Goal: Task Accomplishment & Management: Manage account settings

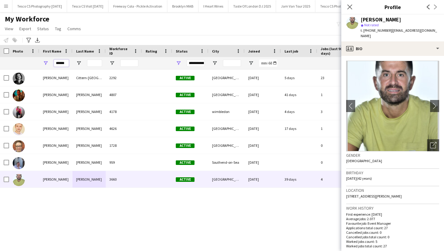
drag, startPoint x: 68, startPoint y: 63, endPoint x: 51, endPoint y: 63, distance: 16.9
click at [51, 63] on div "******" at bounding box center [55, 63] width 33 height 12
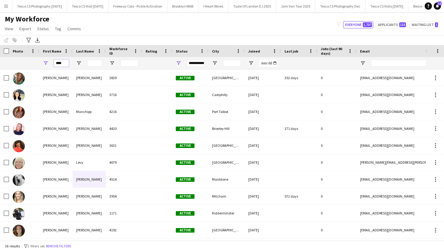
type input "****"
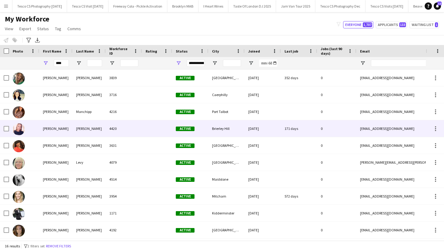
click at [147, 132] on div at bounding box center [157, 128] width 30 height 17
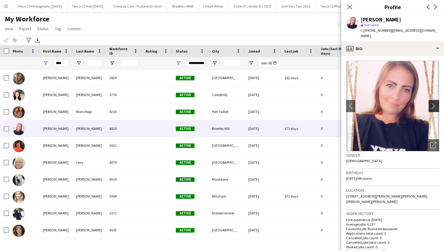
click at [434, 103] on app-icon "chevron-right" at bounding box center [434, 106] width 9 height 6
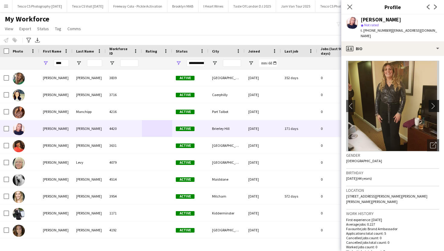
click at [434, 103] on app-icon "chevron-right" at bounding box center [434, 106] width 9 height 6
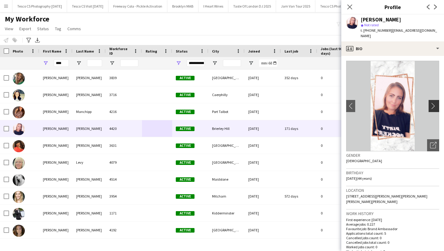
click at [434, 103] on app-icon "chevron-right" at bounding box center [434, 106] width 9 height 6
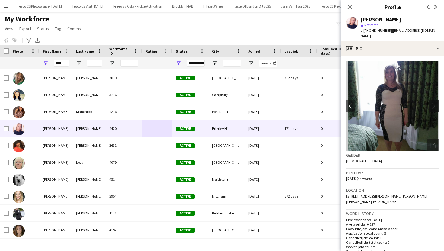
click at [434, 103] on app-icon "chevron-right" at bounding box center [434, 106] width 9 height 6
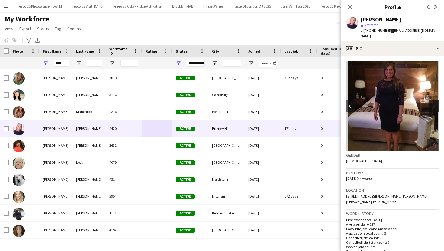
click at [434, 103] on app-icon "chevron-right" at bounding box center [434, 106] width 9 height 6
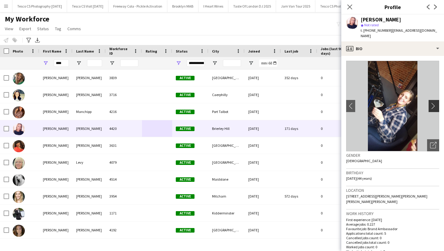
click at [434, 103] on app-icon "chevron-right" at bounding box center [434, 106] width 9 height 6
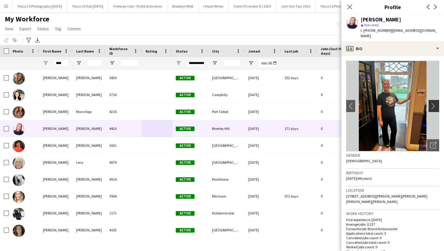
click at [434, 103] on app-icon "chevron-right" at bounding box center [434, 106] width 9 height 6
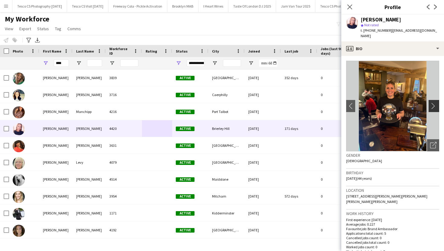
click at [434, 103] on app-icon "chevron-right" at bounding box center [434, 106] width 9 height 6
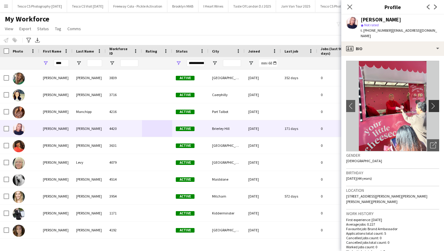
click at [434, 103] on app-icon "chevron-right" at bounding box center [434, 106] width 9 height 6
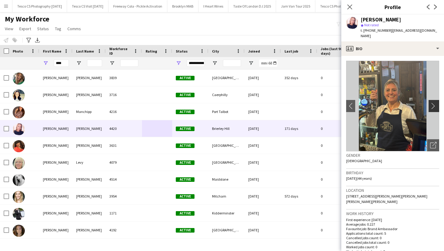
click at [434, 103] on app-icon "chevron-right" at bounding box center [434, 106] width 9 height 6
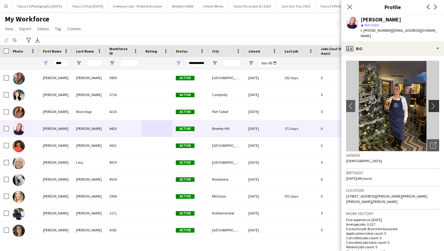
click at [434, 103] on app-icon "chevron-right" at bounding box center [434, 106] width 9 height 6
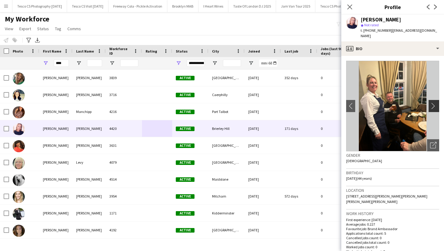
click at [434, 103] on app-icon "chevron-right" at bounding box center [434, 106] width 9 height 6
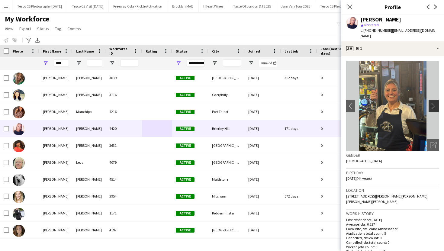
click at [434, 103] on app-icon "chevron-right" at bounding box center [434, 106] width 9 height 6
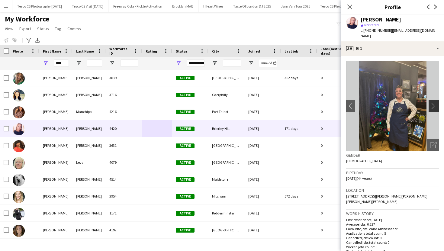
click at [434, 103] on app-icon "chevron-right" at bounding box center [434, 106] width 9 height 6
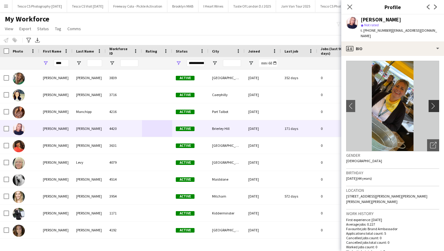
click at [434, 103] on app-icon "chevron-right" at bounding box center [434, 106] width 9 height 6
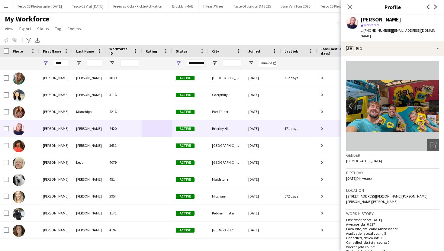
click at [434, 103] on app-icon "chevron-right" at bounding box center [434, 106] width 9 height 6
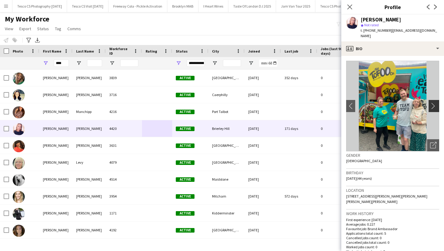
click at [434, 103] on app-icon "chevron-right" at bounding box center [434, 106] width 9 height 6
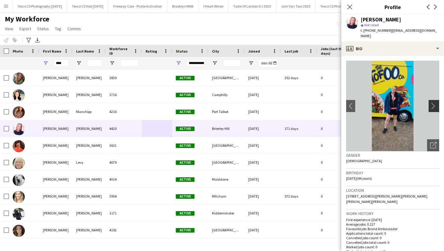
click at [434, 103] on app-icon "chevron-right" at bounding box center [434, 106] width 9 height 6
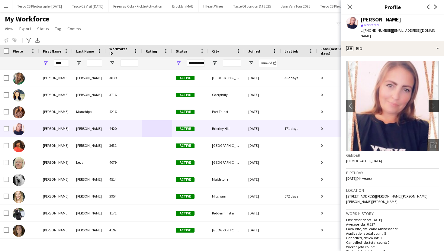
click at [434, 103] on app-icon "chevron-right" at bounding box center [434, 106] width 9 height 6
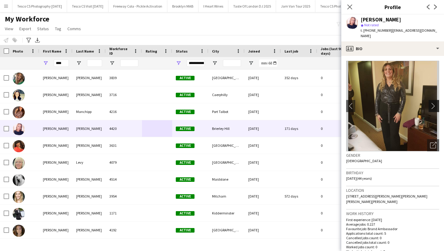
click at [434, 103] on app-icon "chevron-right" at bounding box center [434, 106] width 9 height 6
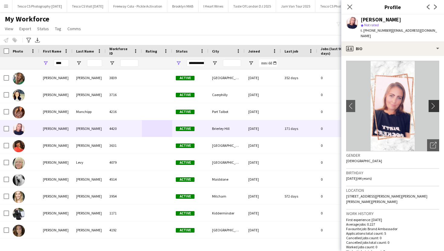
click at [434, 103] on app-icon "chevron-right" at bounding box center [434, 106] width 9 height 6
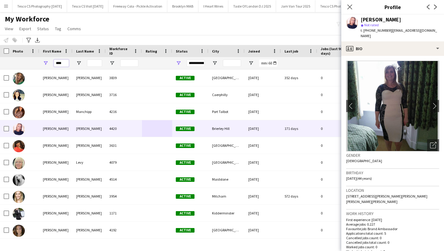
drag, startPoint x: 66, startPoint y: 63, endPoint x: 53, endPoint y: 63, distance: 13.0
click at [54, 63] on input "****" at bounding box center [61, 63] width 15 height 7
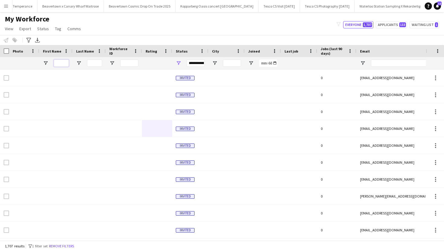
scroll to position [0, 1242]
click at [372, 10] on button "Dusk Bullring events Close" at bounding box center [392, 6] width 41 height 12
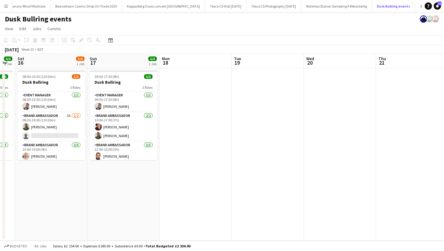
scroll to position [0, 188]
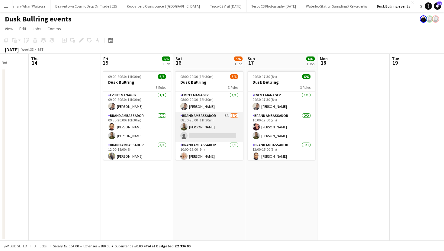
click at [235, 115] on app-card-role "Brand Ambassador 3A [DATE] 08:30-20:00 (11h30m) [PERSON_NAME] single-neutral-ac…" at bounding box center [210, 126] width 68 height 29
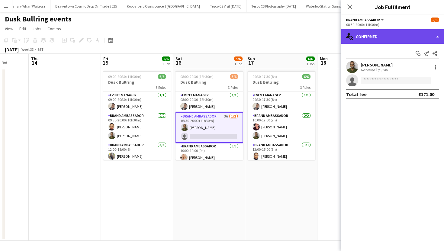
click at [415, 38] on div "single-neutral-actions-check-2 Confirmed" at bounding box center [392, 36] width 103 height 14
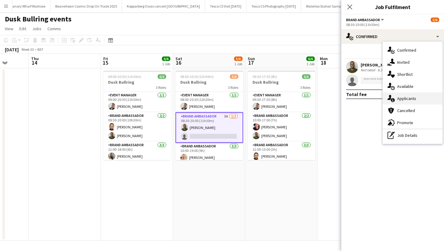
click at [411, 101] on div "single-neutral-actions-information Applicants" at bounding box center [413, 98] width 60 height 12
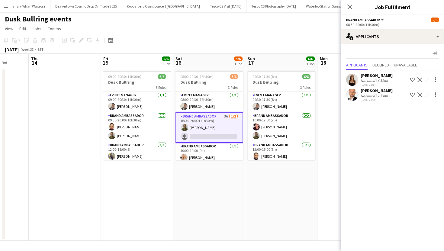
click at [375, 81] on div "Not rated" at bounding box center [369, 80] width 16 height 5
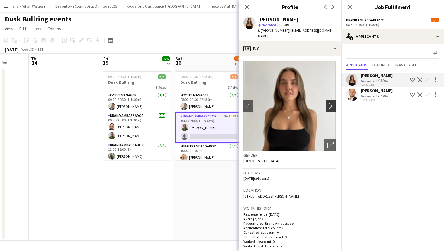
click at [330, 103] on app-icon "chevron-right" at bounding box center [331, 106] width 9 height 6
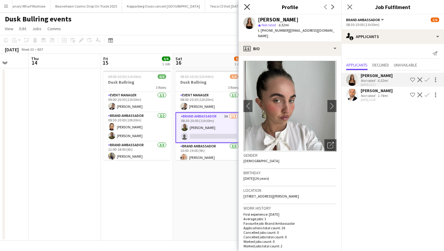
click at [249, 9] on icon at bounding box center [247, 7] width 6 height 6
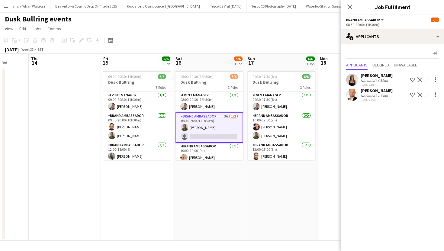
click at [355, 95] on app-user-avatar at bounding box center [352, 95] width 12 height 12
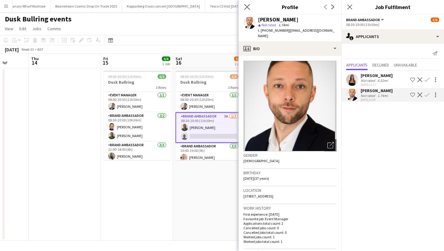
click at [248, 9] on app-icon "Close pop-in" at bounding box center [247, 7] width 9 height 9
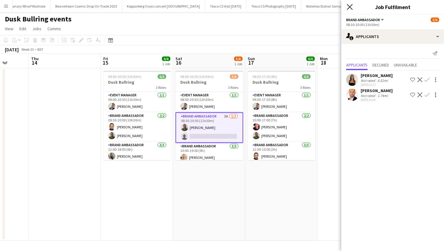
click at [350, 6] on icon at bounding box center [350, 7] width 6 height 6
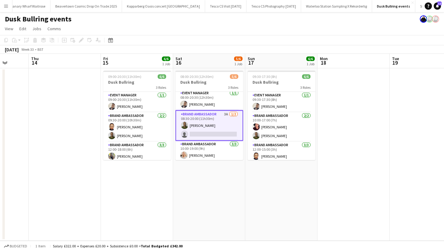
scroll to position [0, 0]
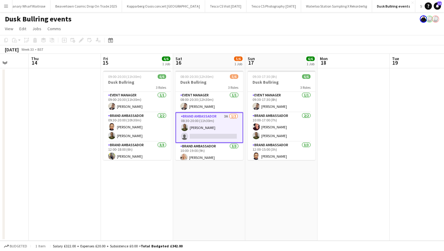
click at [234, 116] on app-card-role "Brand Ambassador 3A [DATE] 08:30-20:00 (11h30m) [PERSON_NAME] single-neutral-ac…" at bounding box center [210, 127] width 68 height 31
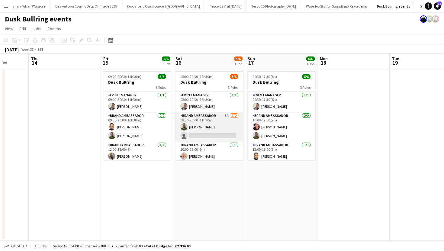
click at [234, 115] on app-card-role "Brand Ambassador 3A [DATE] 08:30-20:00 (11h30m) [PERSON_NAME] single-neutral-ac…" at bounding box center [210, 126] width 68 height 29
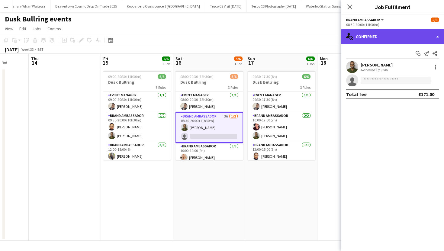
click at [408, 37] on div "single-neutral-actions-check-2 Confirmed" at bounding box center [392, 36] width 103 height 14
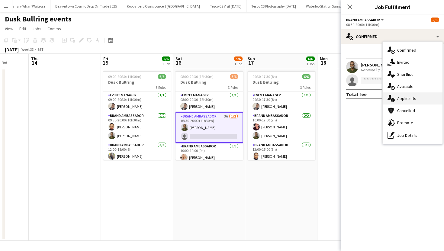
click at [399, 98] on div "single-neutral-actions-information Applicants" at bounding box center [413, 98] width 60 height 12
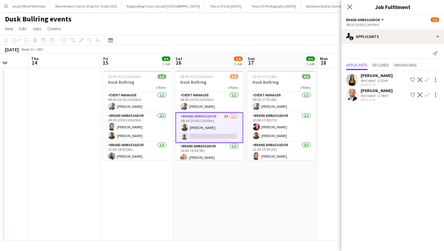
click at [376, 80] on div "6.52mi" at bounding box center [382, 80] width 13 height 5
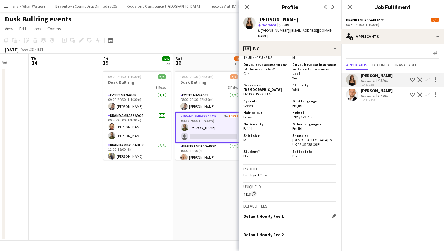
scroll to position [413, 0]
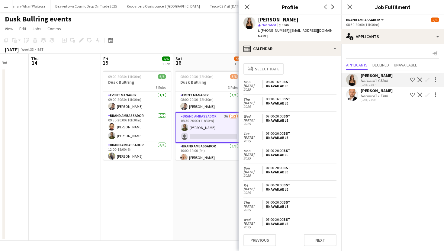
scroll to position [58, 0]
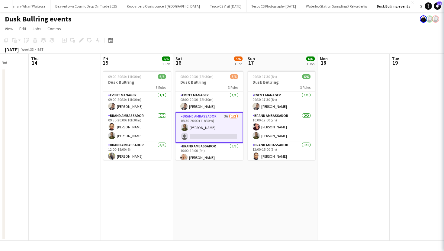
scroll to position [427, 0]
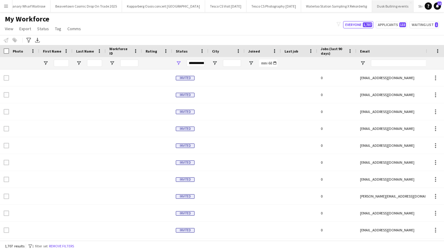
click at [372, 8] on button "Dusk Bullring events Close" at bounding box center [392, 6] width 41 height 12
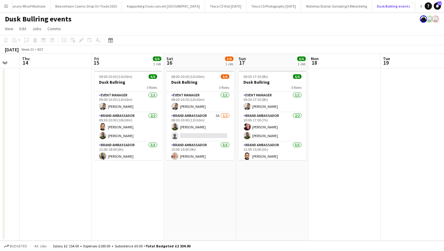
scroll to position [0, 257]
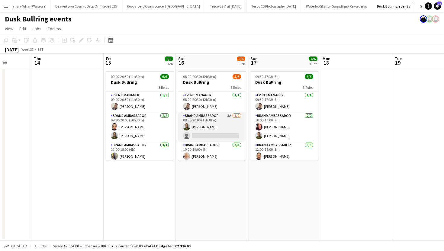
click at [237, 115] on app-card-role "Brand Ambassador 3A [DATE] 08:30-20:00 (11h30m) [PERSON_NAME] single-neutral-ac…" at bounding box center [212, 126] width 68 height 29
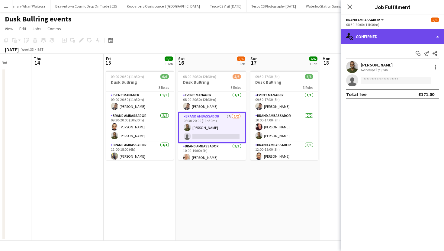
click at [439, 36] on div "single-neutral-actions-check-2 Confirmed" at bounding box center [392, 36] width 103 height 14
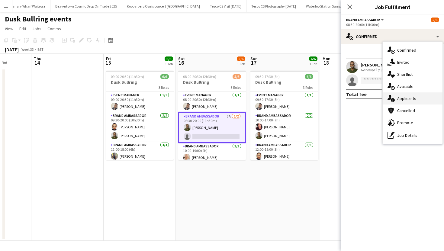
click at [407, 99] on div "single-neutral-actions-information Applicants" at bounding box center [413, 98] width 60 height 12
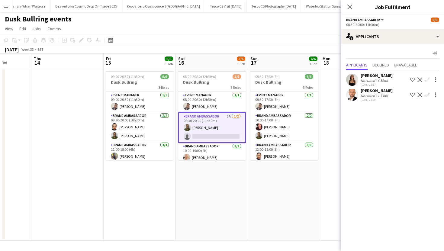
click at [378, 85] on div "[DATE] 21:17" at bounding box center [377, 85] width 32 height 4
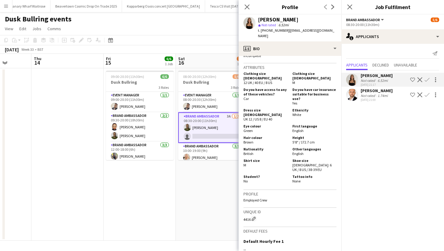
scroll to position [413, 0]
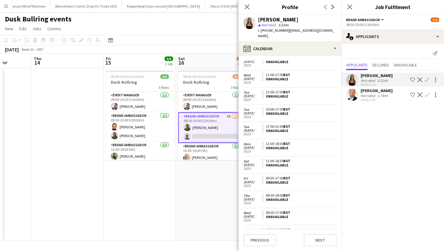
scroll to position [1693, 0]
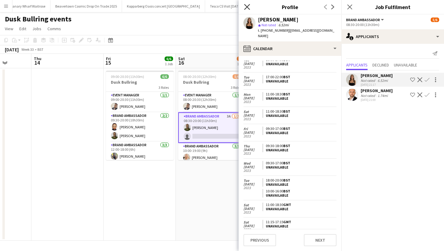
click at [247, 6] on icon at bounding box center [247, 7] width 6 height 6
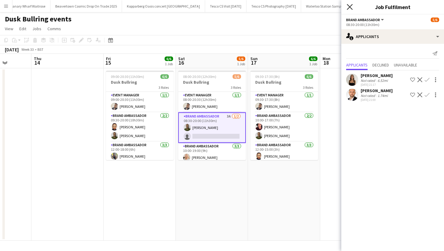
click at [350, 6] on icon at bounding box center [350, 7] width 6 height 6
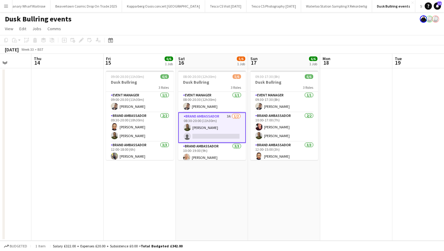
click at [234, 117] on app-card-role "Brand Ambassador 3A [DATE] 08:30-20:00 (11h30m) [PERSON_NAME] single-neutral-ac…" at bounding box center [212, 127] width 68 height 31
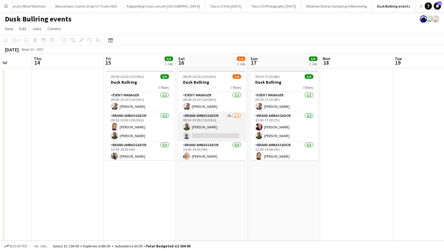
click at [235, 114] on app-card-role "Brand Ambassador 3A [DATE] 08:30-20:00 (11h30m) [PERSON_NAME] single-neutral-ac…" at bounding box center [212, 126] width 68 height 29
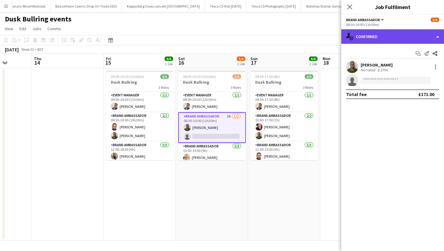
click at [388, 33] on div "single-neutral-actions-check-2 Confirmed" at bounding box center [392, 36] width 103 height 14
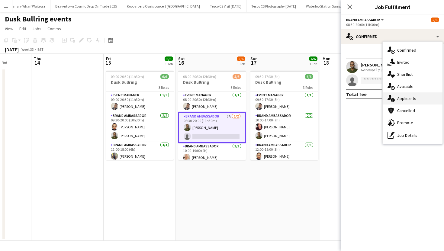
click at [406, 98] on div "single-neutral-actions-information Applicants" at bounding box center [413, 98] width 60 height 12
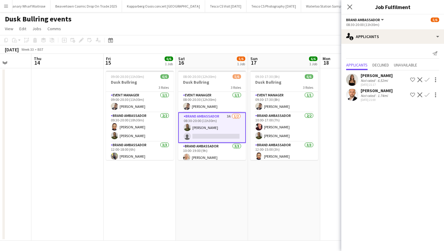
click at [382, 96] on div "1.74mi" at bounding box center [382, 95] width 13 height 5
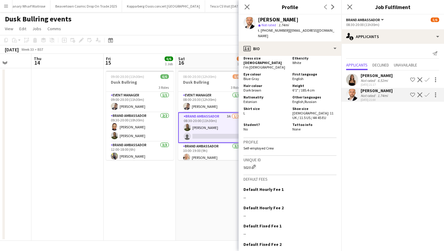
scroll to position [370, 0]
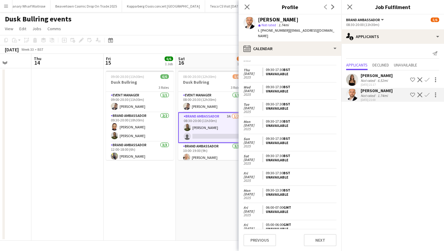
scroll to position [91, 0]
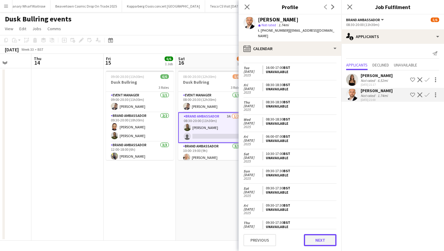
click at [317, 238] on button "Next" at bounding box center [320, 240] width 33 height 12
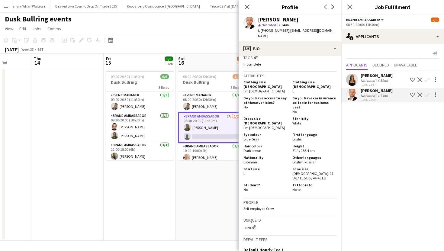
scroll to position [370, 0]
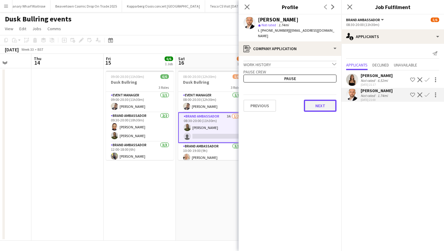
click at [314, 103] on button "Next" at bounding box center [320, 106] width 33 height 12
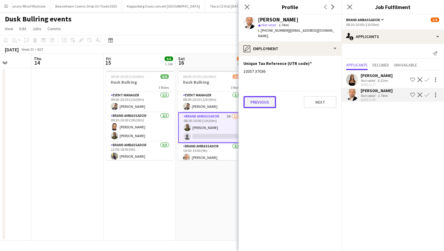
click at [270, 97] on button "Previous" at bounding box center [259, 102] width 33 height 12
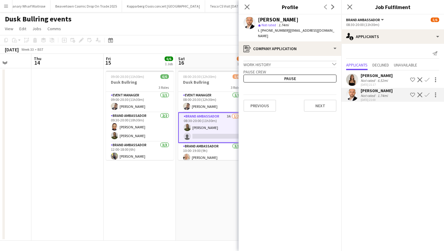
click at [295, 61] on div "Work history chevron-down" at bounding box center [289, 64] width 93 height 7
click at [321, 108] on button "Next" at bounding box center [320, 111] width 33 height 12
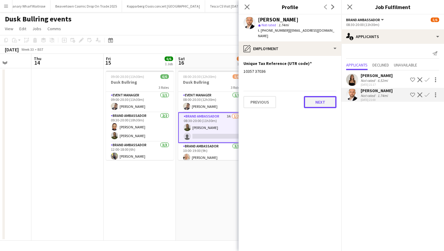
click at [323, 96] on button "Next" at bounding box center [320, 102] width 33 height 12
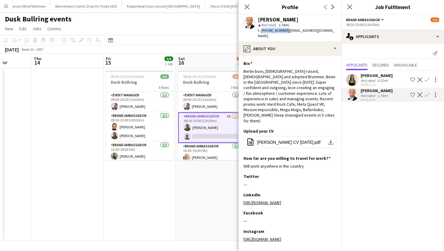
drag, startPoint x: 261, startPoint y: 30, endPoint x: 284, endPoint y: 31, distance: 22.4
click at [284, 31] on span "t. [PHONE_NUMBER]" at bounding box center [273, 30] width 31 height 5
copy span "[PHONE_NUMBER]"
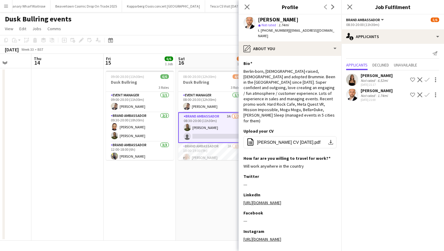
click at [353, 78] on app-user-avatar at bounding box center [352, 80] width 12 height 12
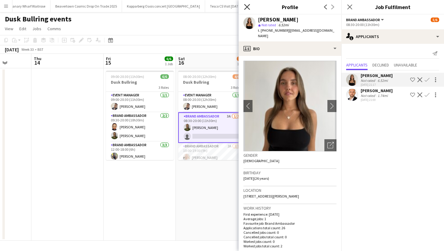
click at [248, 7] on icon "Close pop-in" at bounding box center [247, 7] width 6 height 6
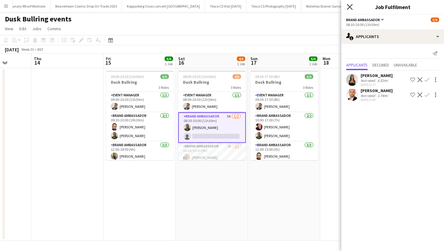
click at [351, 4] on app-icon "Close pop-in" at bounding box center [350, 7] width 9 height 9
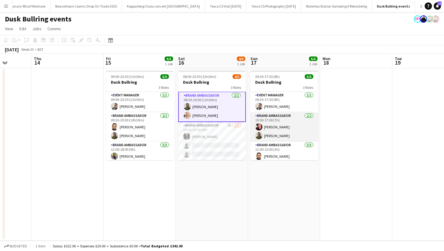
scroll to position [20, 0]
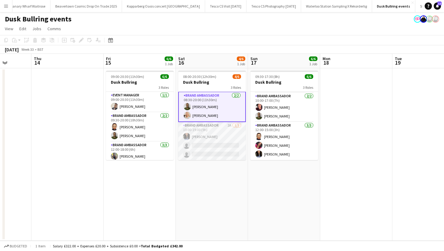
click at [237, 126] on app-card-role "Brand Ambassador 2A [DATE] 10:00-19:00 (9h) [PERSON_NAME] single-neutral-action…" at bounding box center [212, 141] width 68 height 38
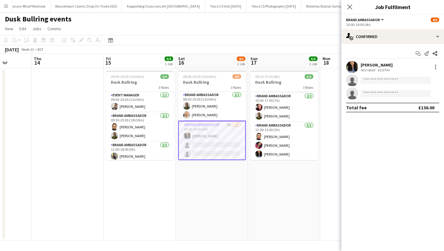
scroll to position [20, 0]
click at [351, 8] on icon "Close pop-in" at bounding box center [350, 7] width 6 height 6
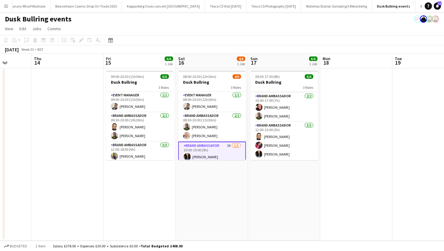
scroll to position [0, 0]
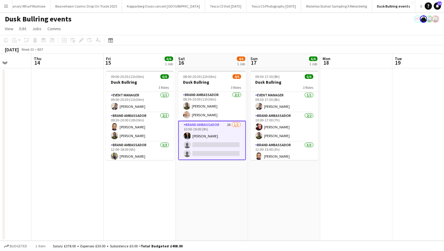
click at [237, 126] on app-card-role "Brand Ambassador 2A [DATE] 10:00-19:00 (9h) [PERSON_NAME] single-neutral-action…" at bounding box center [212, 140] width 68 height 39
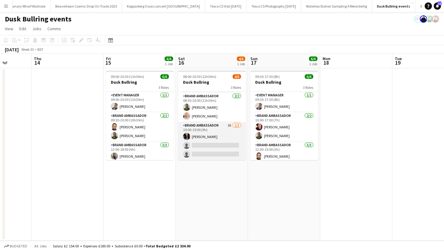
scroll to position [20, 0]
click at [236, 125] on app-card-role "Brand Ambassador 2A [DATE] 10:00-19:00 (9h) [PERSON_NAME] single-neutral-action…" at bounding box center [212, 141] width 68 height 38
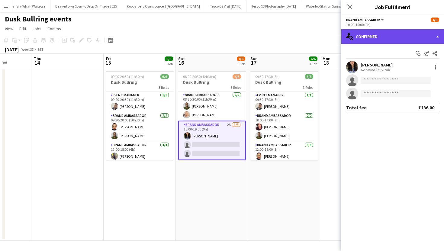
click at [403, 37] on div "single-neutral-actions-check-2 Confirmed" at bounding box center [392, 36] width 103 height 14
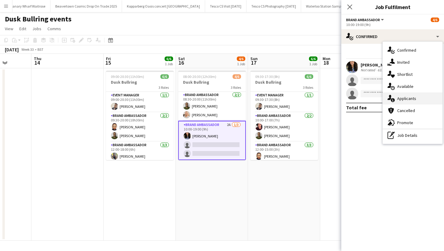
click at [408, 98] on div "single-neutral-actions-information Applicants" at bounding box center [413, 98] width 60 height 12
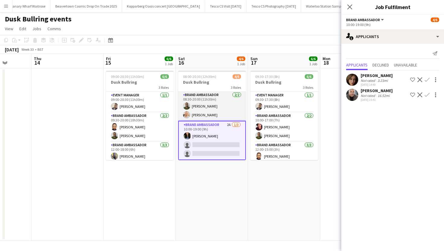
click at [236, 96] on app-card-role "Brand Ambassador [DATE] 08:30-20:00 (11h30m) Paulo [PERSON_NAME] [PERSON_NAME]" at bounding box center [212, 106] width 68 height 29
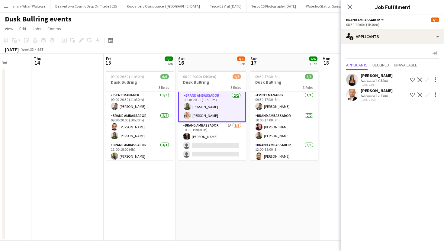
click at [383, 96] on div "1.74mi" at bounding box center [382, 95] width 13 height 5
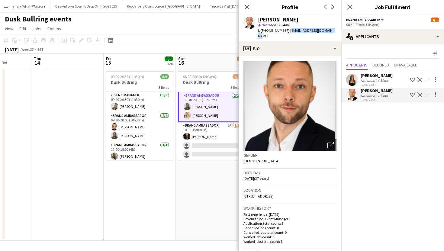
drag, startPoint x: 287, startPoint y: 30, endPoint x: 331, endPoint y: 30, distance: 43.5
click at [331, 30] on div "[PERSON_NAME] star Not rated 1.74mi t. [PHONE_NUMBER] | [EMAIL_ADDRESS][DOMAIN_…" at bounding box center [290, 27] width 103 height 27
copy span "[EMAIL_ADDRESS][DOMAIN_NAME]"
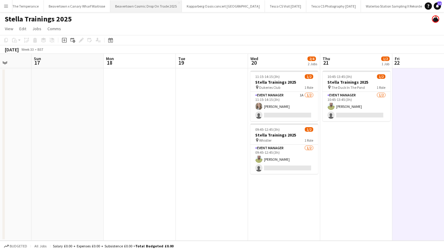
scroll to position [0, 1177]
click at [115, 8] on button "Beavertown Cosmic Drop On Trade 2025 Close" at bounding box center [151, 6] width 72 height 12
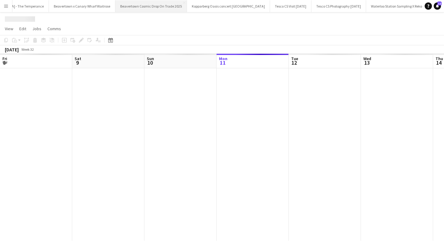
scroll to position [0, 144]
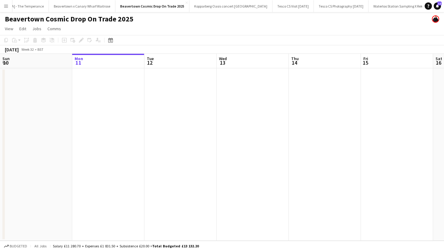
click at [6, 5] on app-icon "Menu" at bounding box center [6, 6] width 5 height 5
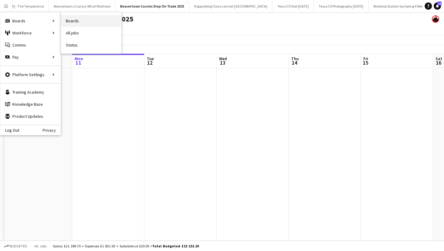
click at [78, 21] on link "Boards" at bounding box center [91, 21] width 60 height 12
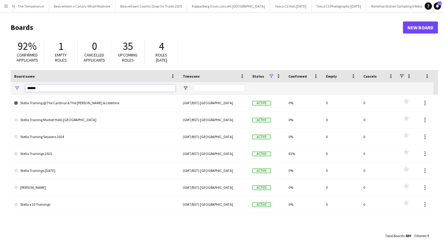
click at [58, 89] on input "******" at bounding box center [100, 88] width 150 height 7
type input "*"
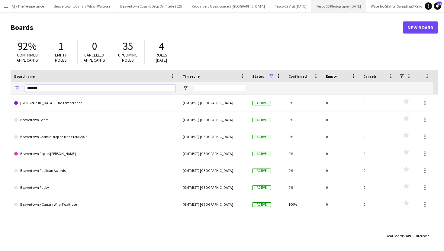
scroll to position [0, 1242]
type input "*******"
click at [68, 6] on button "Beavertown Cosmic Drop On Trade 2025 Close" at bounding box center [86, 6] width 72 height 12
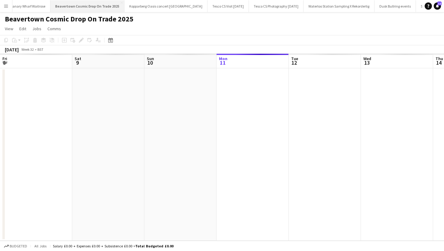
scroll to position [0, 144]
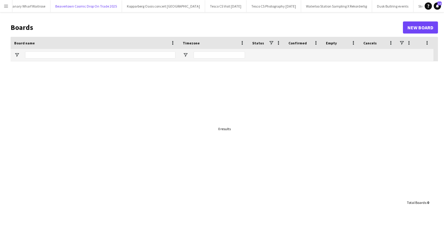
type input "*******"
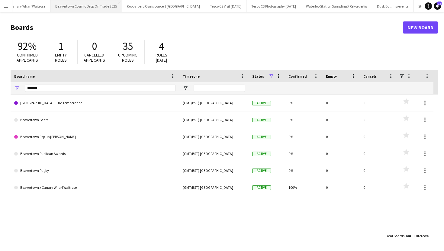
click at [54, 8] on button "Beavertown Cosmic Drop On Trade 2025 Close" at bounding box center [86, 6] width 72 height 12
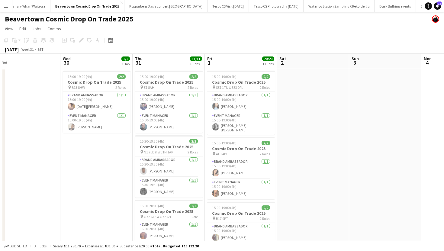
click at [123, 18] on h1 "Beavertown Cosmic Drop On Trade 2025" at bounding box center [69, 18] width 129 height 9
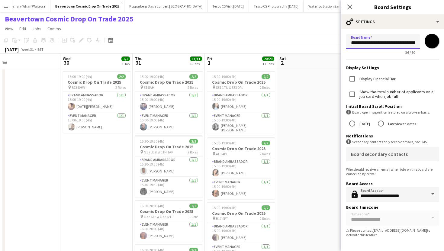
scroll to position [0, 17]
drag, startPoint x: 351, startPoint y: 44, endPoint x: 421, endPoint y: 48, distance: 69.9
click at [421, 48] on div "**********" at bounding box center [392, 44] width 93 height 21
click at [142, 20] on div "Beavertown Cosmic Drop On Trade 2025" at bounding box center [222, 17] width 444 height 11
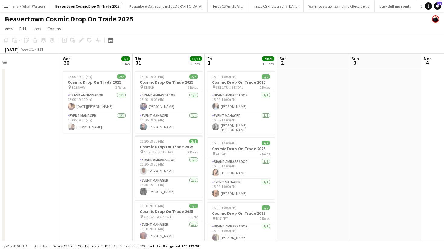
click at [3, 8] on button "Menu" at bounding box center [6, 6] width 12 height 12
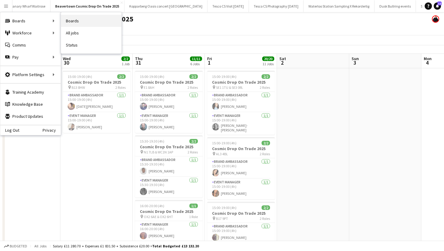
click at [74, 21] on link "Boards" at bounding box center [91, 21] width 60 height 12
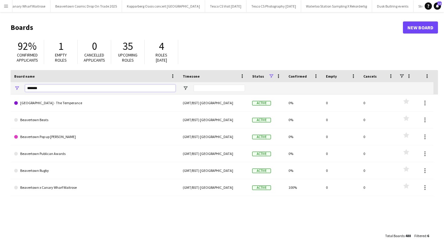
click at [85, 87] on input "*******" at bounding box center [100, 88] width 150 height 7
type input "*"
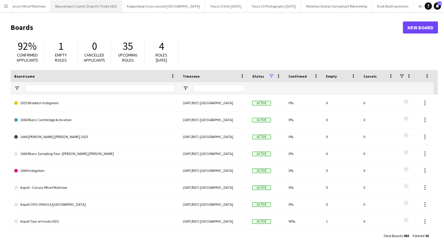
click at [66, 5] on button "Beavertown Cosmic Drop On Trade 2025 Close" at bounding box center [86, 6] width 72 height 12
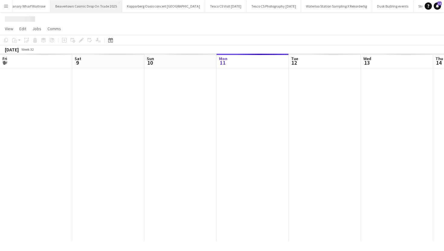
scroll to position [0, 144]
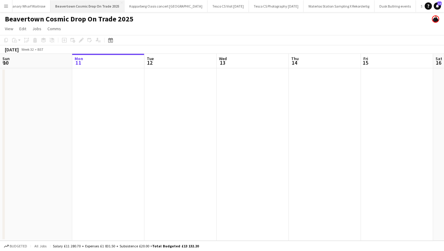
click at [56, 7] on button "Beavertown Cosmic Drop On Trade 2025 Close" at bounding box center [87, 6] width 74 height 12
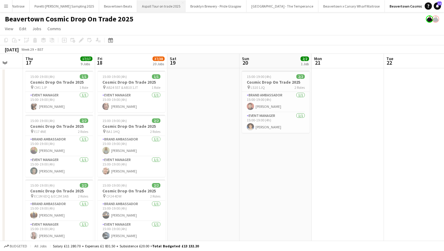
scroll to position [0, 164]
